Goal: Task Accomplishment & Management: Manage account settings

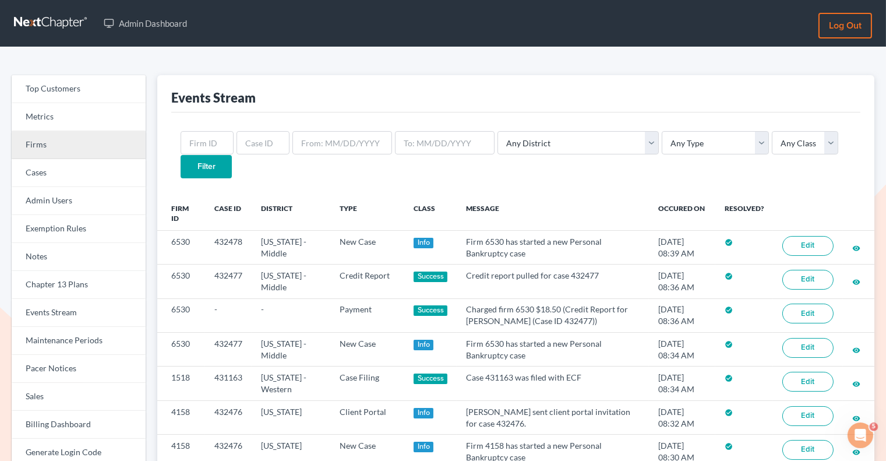
click at [126, 135] on link "Firms" at bounding box center [79, 145] width 134 height 28
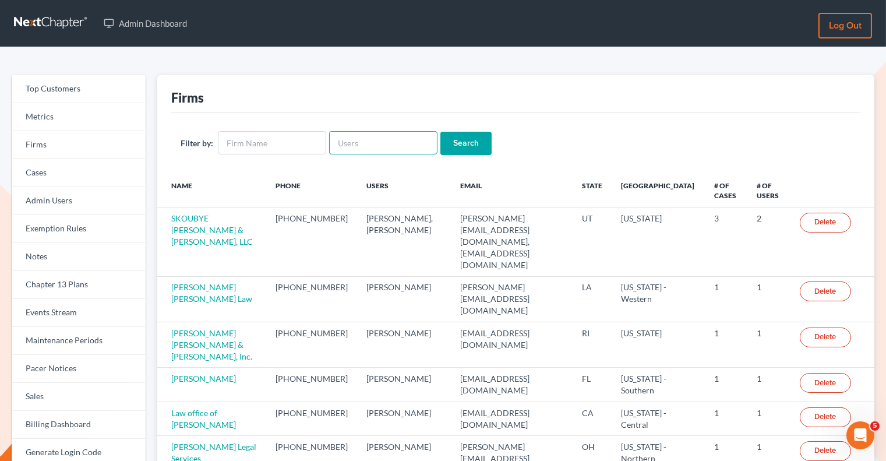
click at [372, 141] on input "text" at bounding box center [383, 142] width 108 height 23
paste input "[EMAIL_ADDRESS][DOMAIN_NAME]"
type input "[EMAIL_ADDRESS][DOMAIN_NAME]"
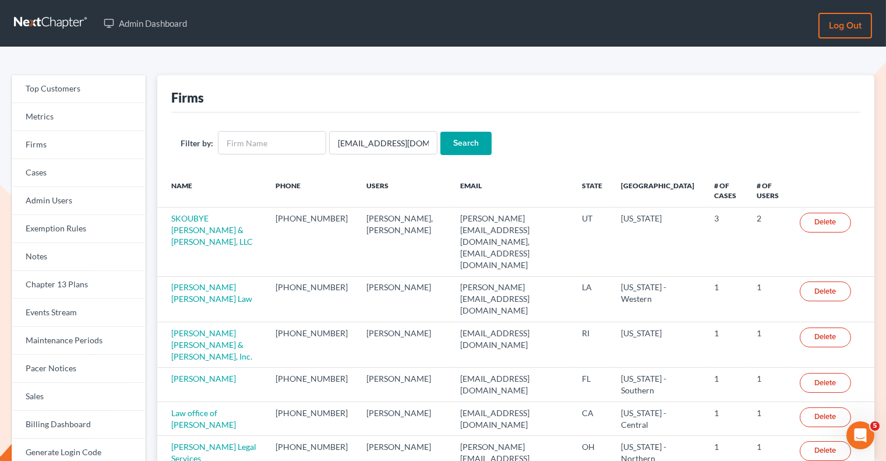
click at [462, 139] on input "Search" at bounding box center [466, 143] width 51 height 23
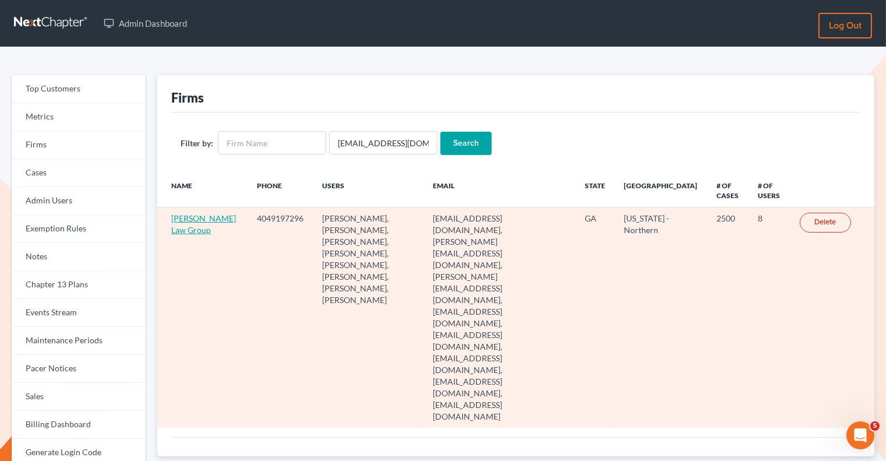
click at [179, 218] on link "Saedi Law Group" at bounding box center [203, 224] width 65 height 22
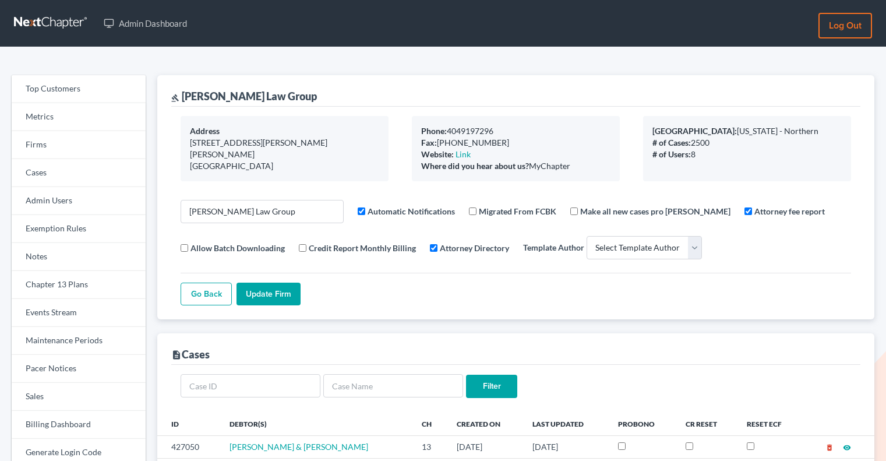
select select
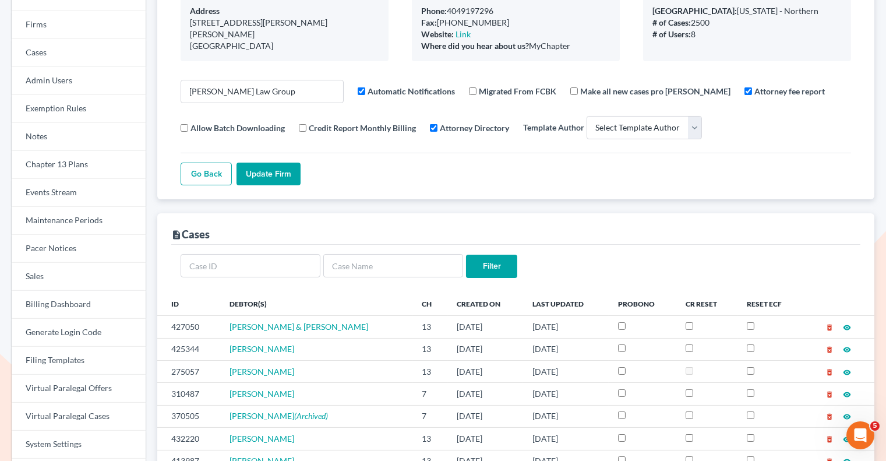
scroll to position [162, 0]
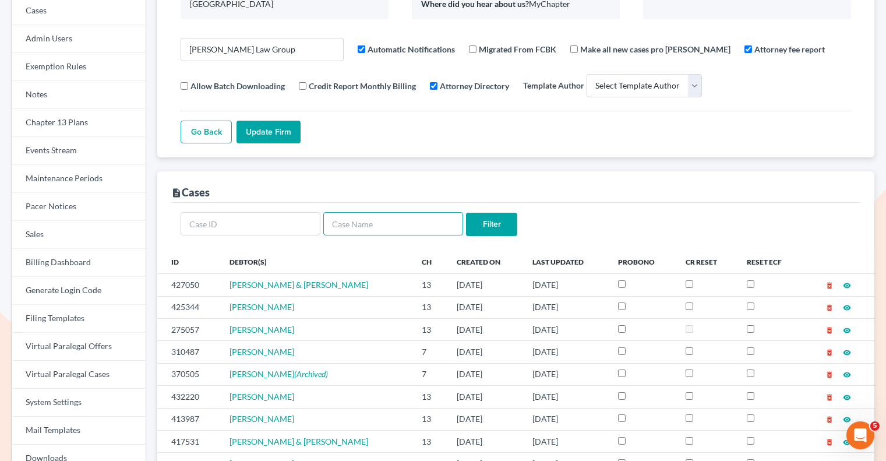
click at [353, 214] on input "text" at bounding box center [393, 223] width 140 height 23
paste input "Karvoris"
type input "Karvoris"
click at [496, 222] on input "Filter" at bounding box center [491, 224] width 51 height 23
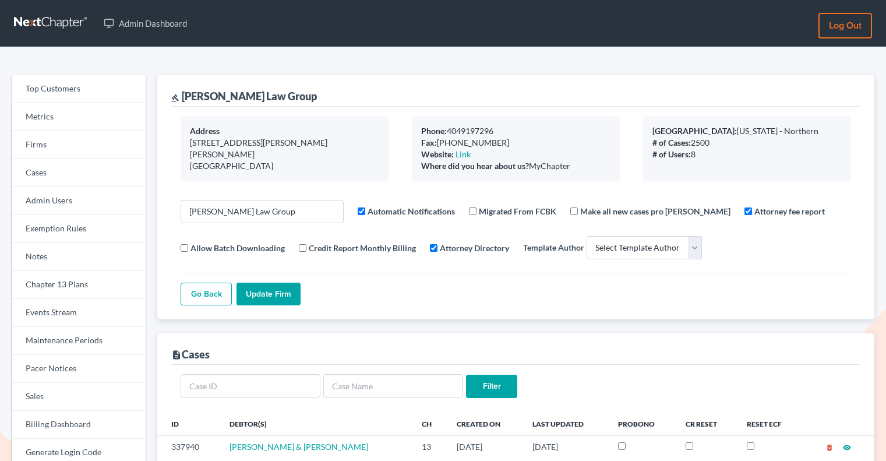
select select
click at [111, 147] on link "Firms" at bounding box center [79, 145] width 134 height 28
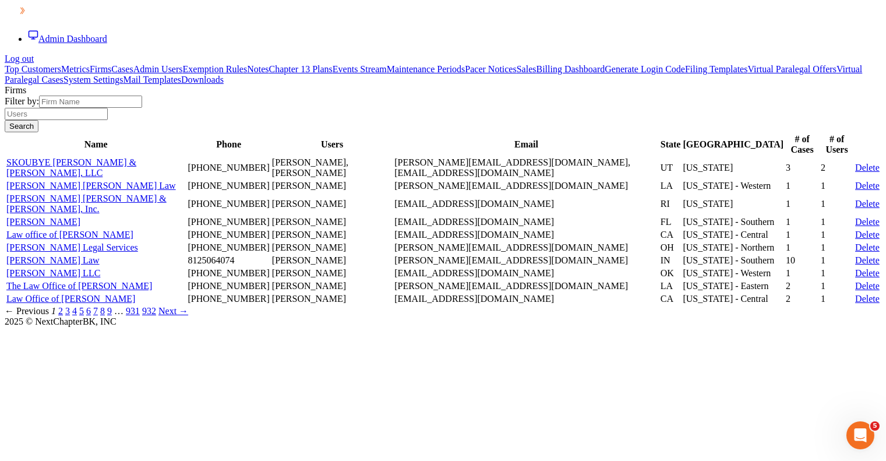
click at [108, 120] on input "text" at bounding box center [56, 114] width 103 height 12
paste input "sarah@title11.law"
type input "sarah@title11.law"
click at [38, 132] on input "Search" at bounding box center [22, 126] width 34 height 12
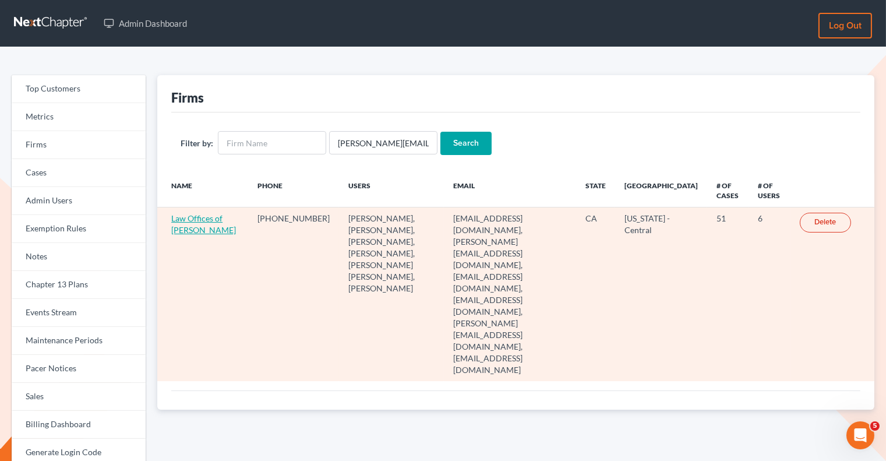
click at [188, 231] on link "Law Offices of Terrence Fantauzzi" at bounding box center [203, 224] width 65 height 22
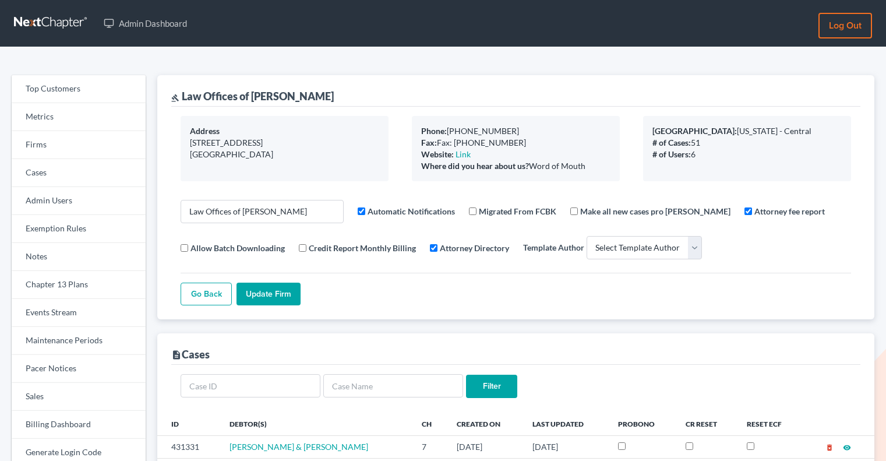
select select
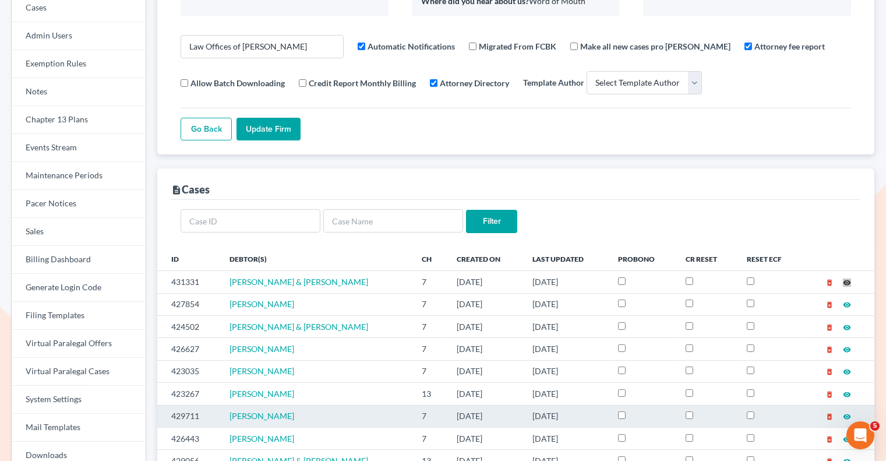
scroll to position [188, 0]
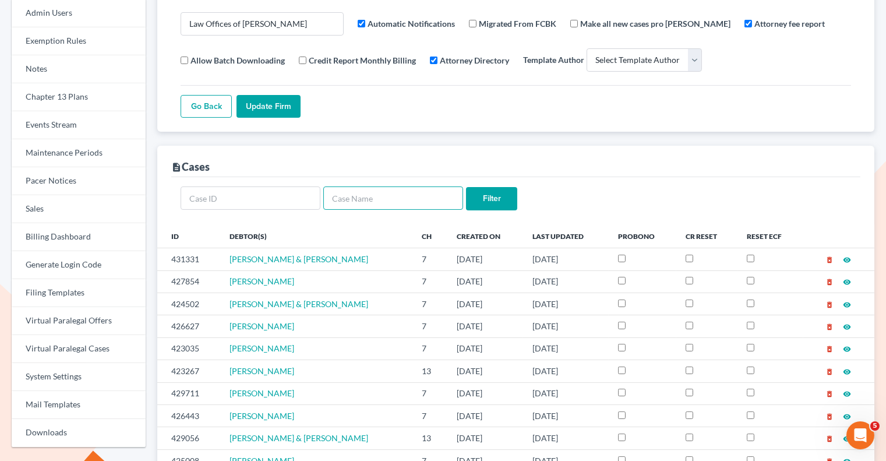
click at [364, 202] on input "text" at bounding box center [393, 197] width 140 height 23
paste input "Freeman"
type input "Freeman"
click at [501, 199] on input "Filter" at bounding box center [491, 198] width 51 height 23
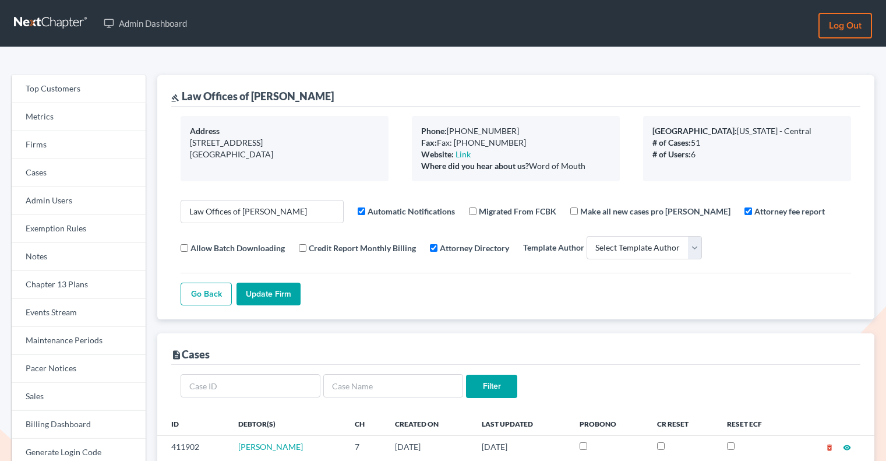
select select
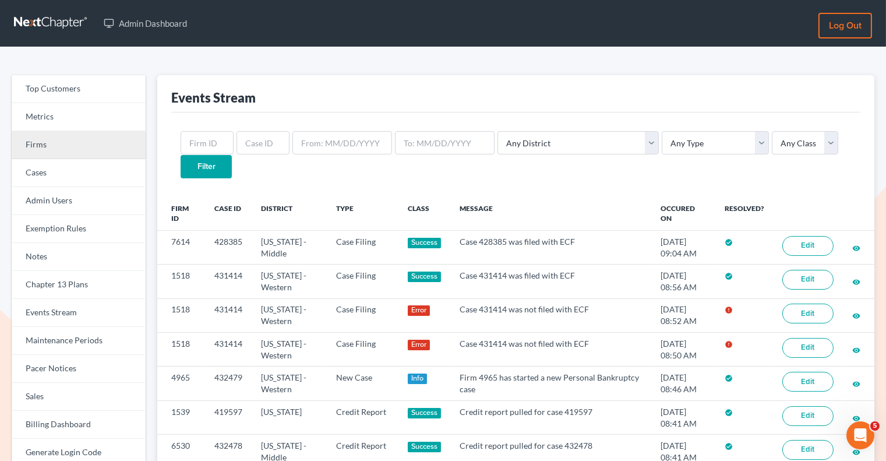
click at [40, 146] on link "Firms" at bounding box center [79, 145] width 134 height 28
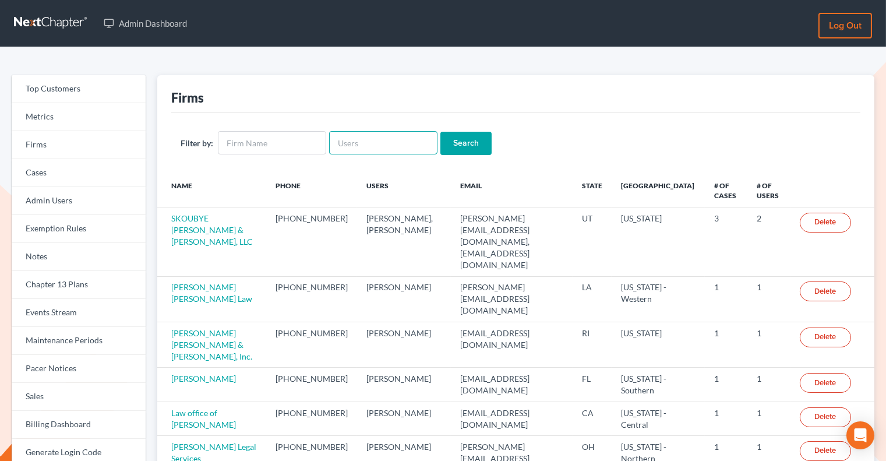
click at [358, 151] on input "text" at bounding box center [383, 142] width 108 height 23
paste input "[EMAIL_ADDRESS][DOMAIN_NAME]"
type input "[EMAIL_ADDRESS][DOMAIN_NAME]"
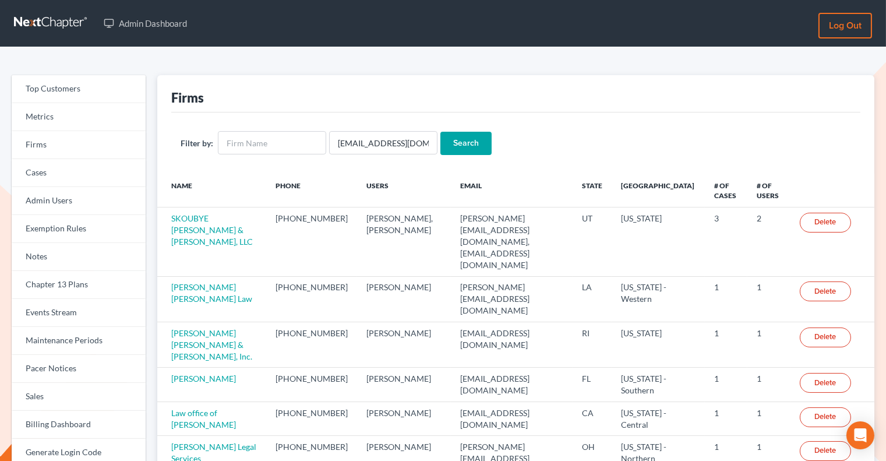
click at [474, 149] on input "Search" at bounding box center [466, 143] width 51 height 23
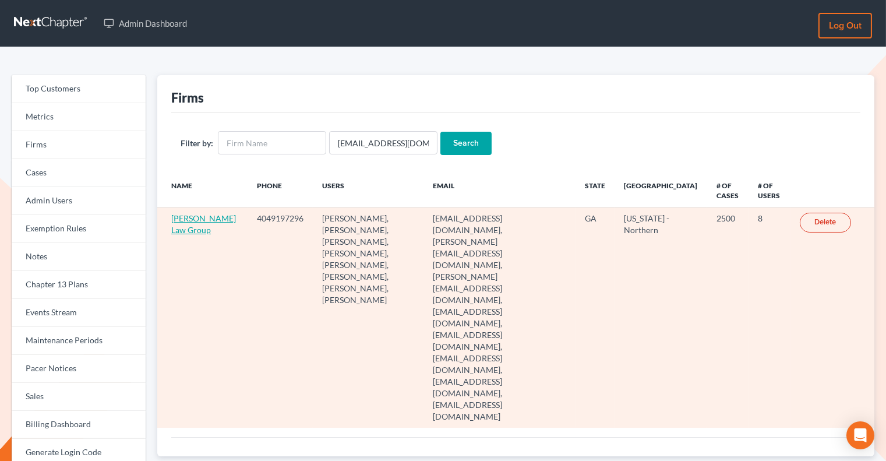
click at [181, 228] on link "[PERSON_NAME] Law Group" at bounding box center [203, 224] width 65 height 22
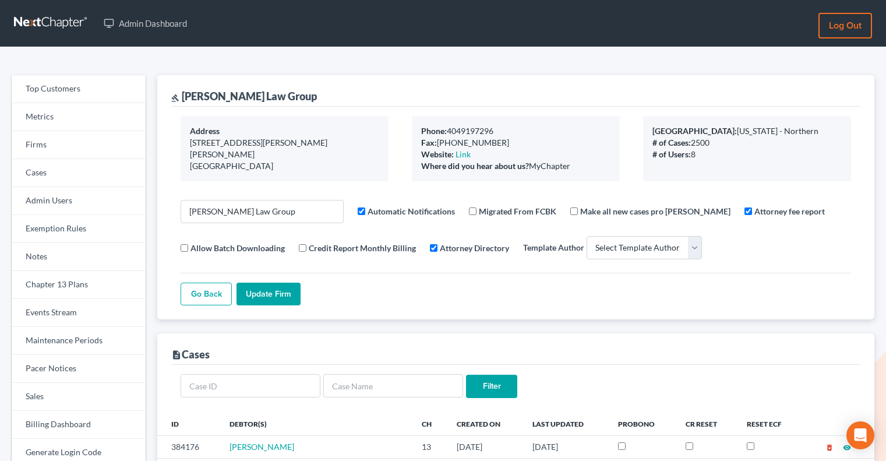
select select
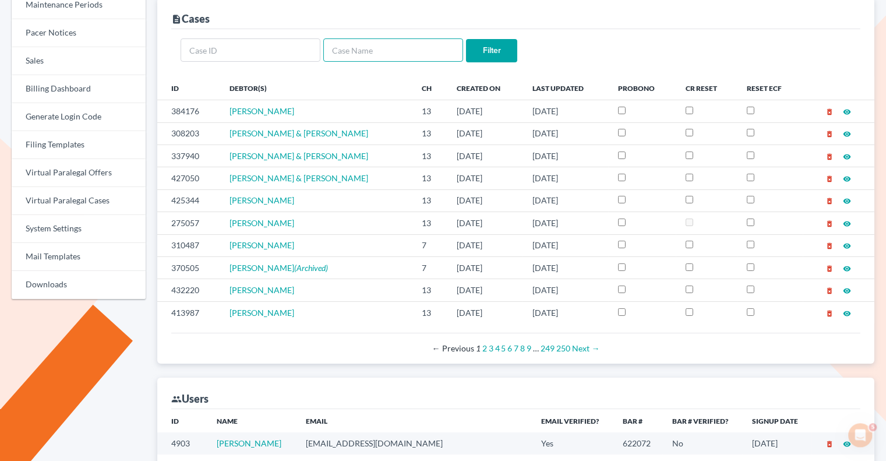
click at [368, 56] on input "text" at bounding box center [393, 49] width 140 height 23
paste input "Karvoris"
type input "Karvoris"
click at [494, 50] on input "Filter" at bounding box center [491, 50] width 51 height 23
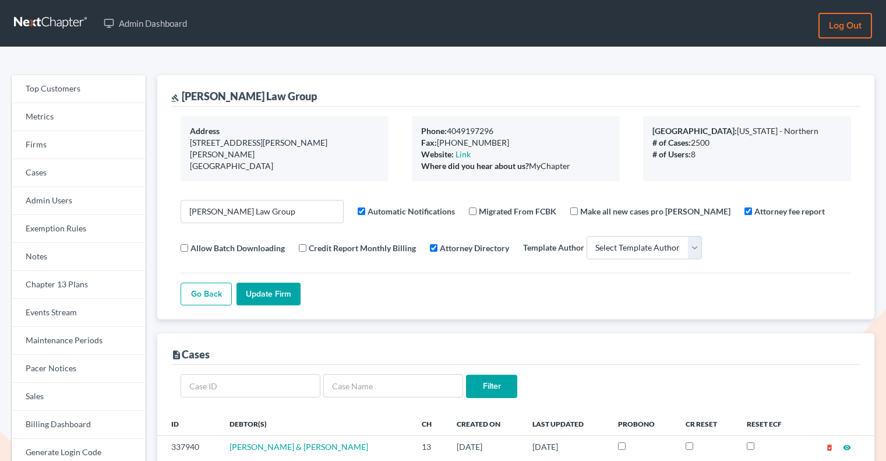
select select
